Goal: Find specific page/section: Find specific page/section

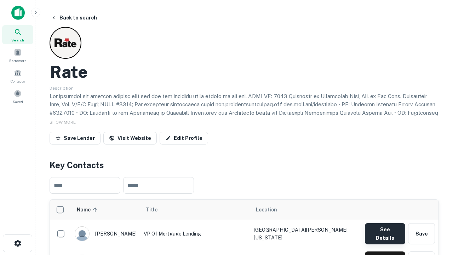
click at [384, 230] on button "See Details" at bounding box center [385, 233] width 40 height 21
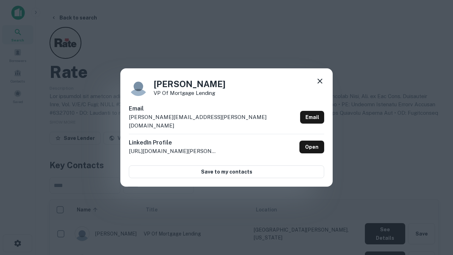
click at [320, 85] on icon at bounding box center [319, 81] width 8 height 8
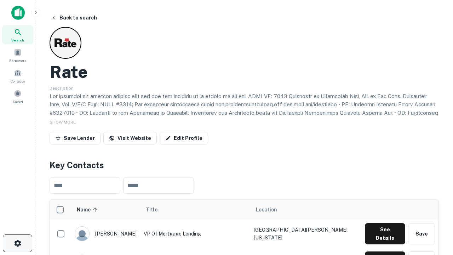
click at [17, 243] on icon "button" at bounding box center [17, 243] width 8 height 8
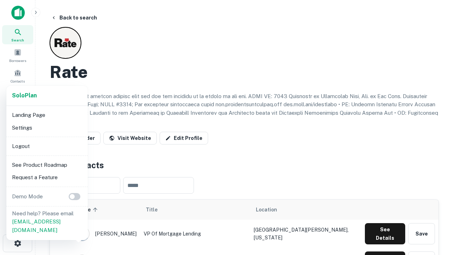
click at [47, 146] on li "Logout" at bounding box center [47, 146] width 76 height 13
